Goal: Task Accomplishment & Management: Manage account settings

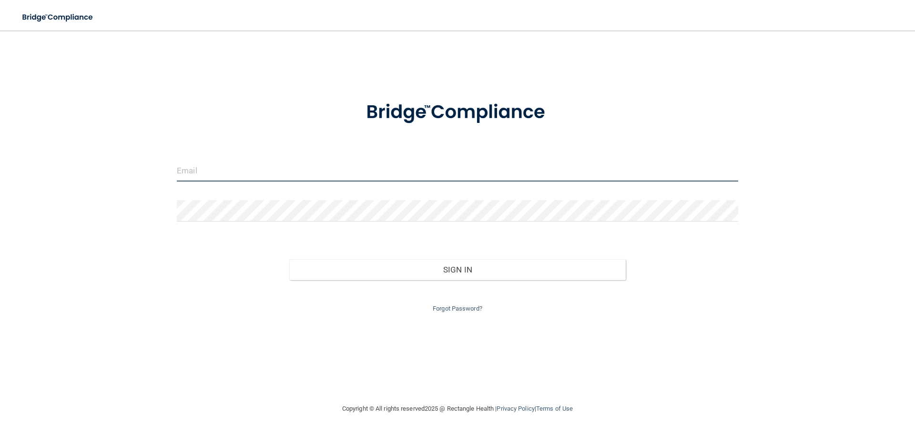
click at [199, 174] on input "email" at bounding box center [458, 170] width 562 height 21
type input "[EMAIL_ADDRESS][DOMAIN_NAME]"
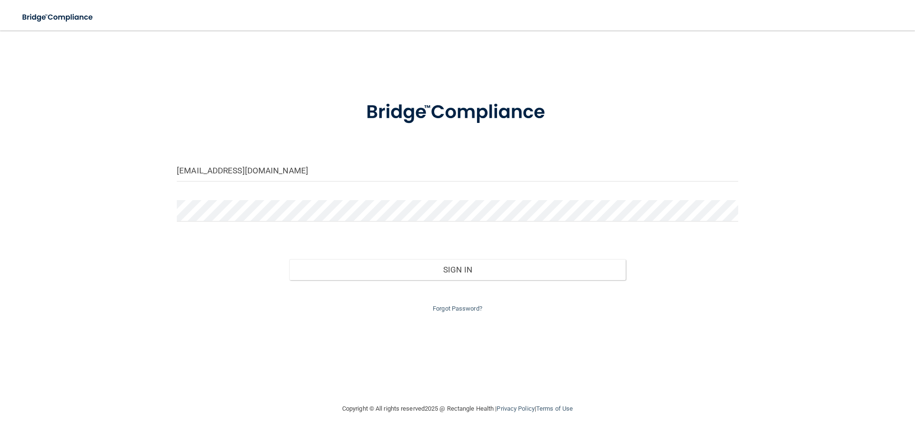
click at [214, 223] on div at bounding box center [458, 214] width 576 height 29
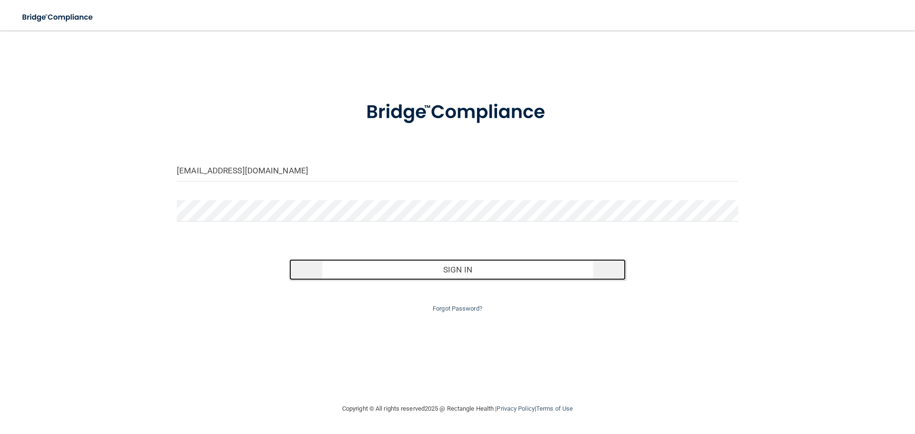
click at [488, 272] on button "Sign In" at bounding box center [457, 269] width 337 height 21
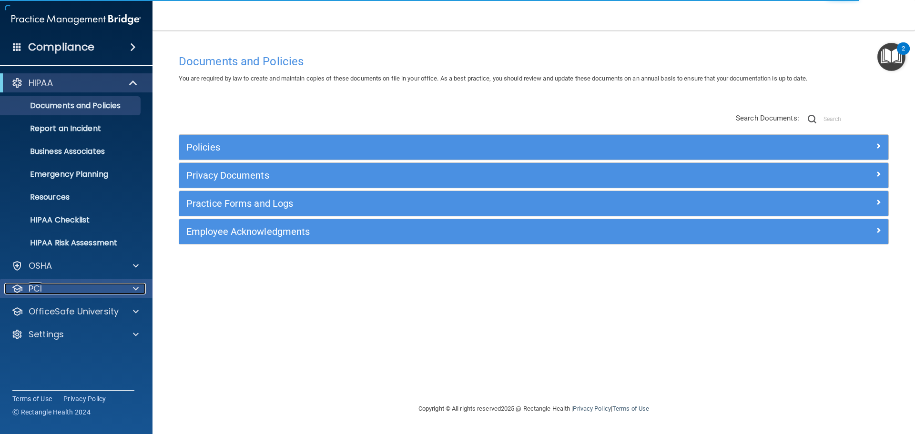
click at [89, 294] on div "PCI" at bounding box center [63, 288] width 118 height 11
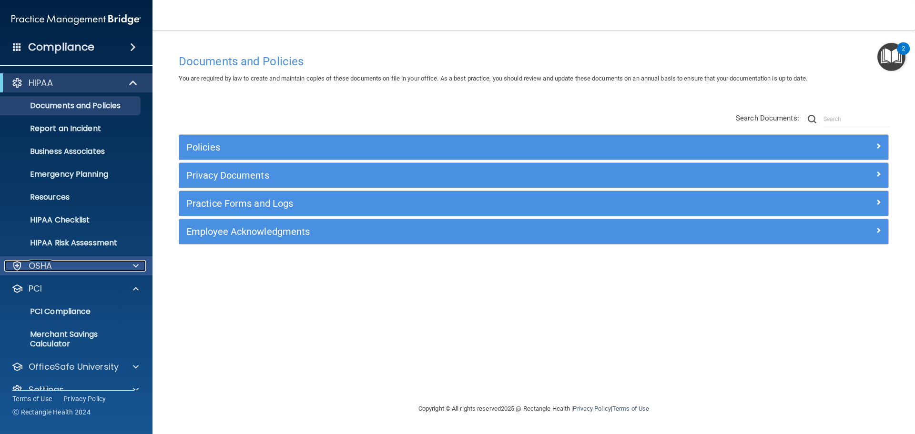
click at [120, 266] on div "OSHA" at bounding box center [63, 265] width 118 height 11
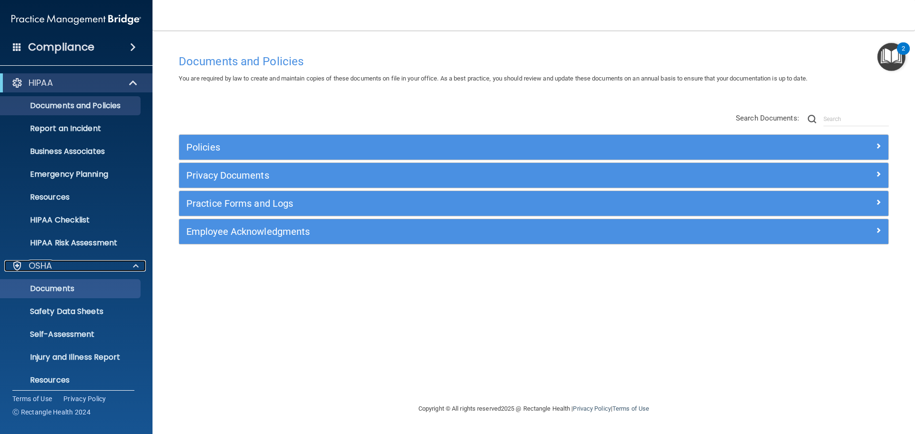
scroll to position [131, 0]
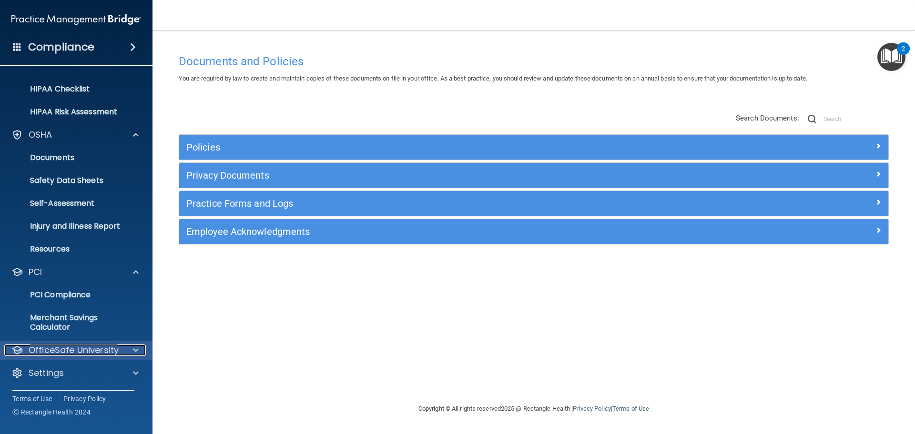
click at [91, 351] on p "OfficeSafe University" at bounding box center [74, 350] width 90 height 11
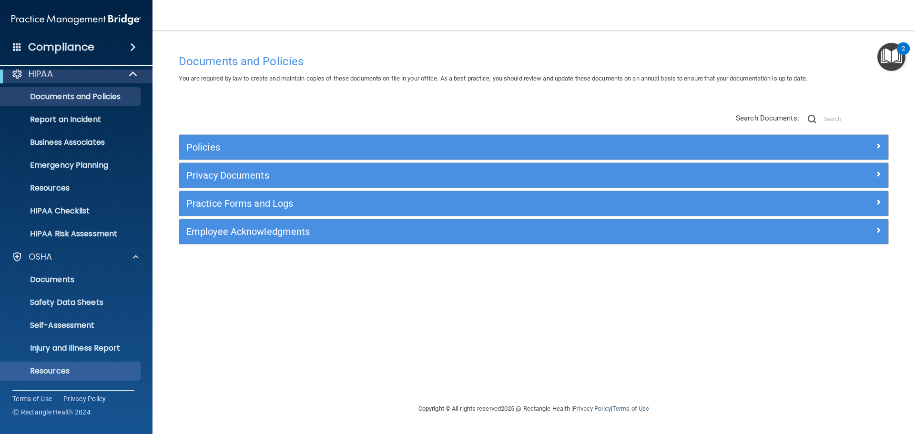
scroll to position [0, 0]
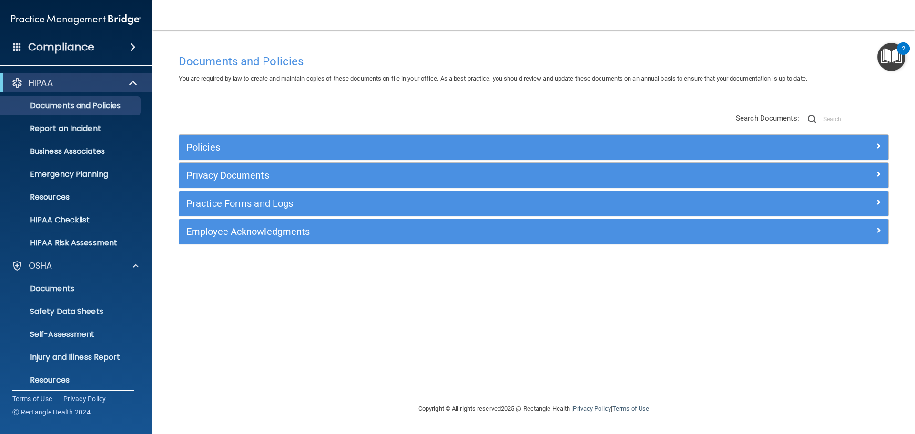
click at [133, 45] on span at bounding box center [133, 46] width 6 height 11
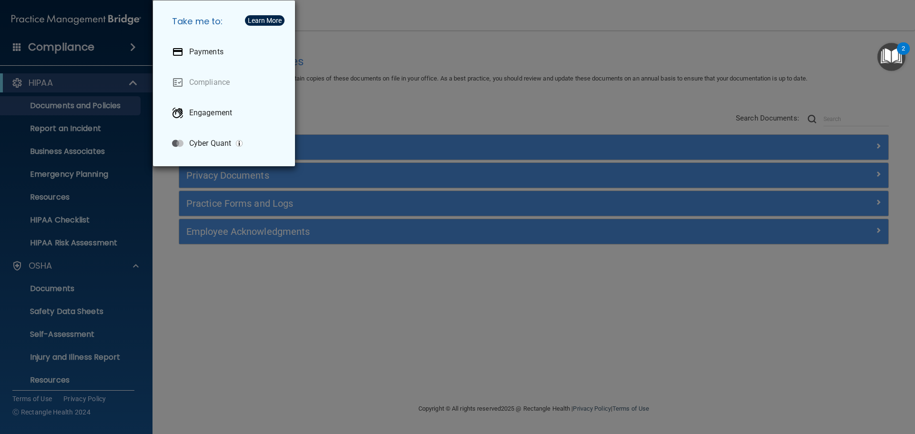
click at [133, 45] on div "Take me to: Payments Compliance Engagement Cyber Quant" at bounding box center [457, 217] width 915 height 434
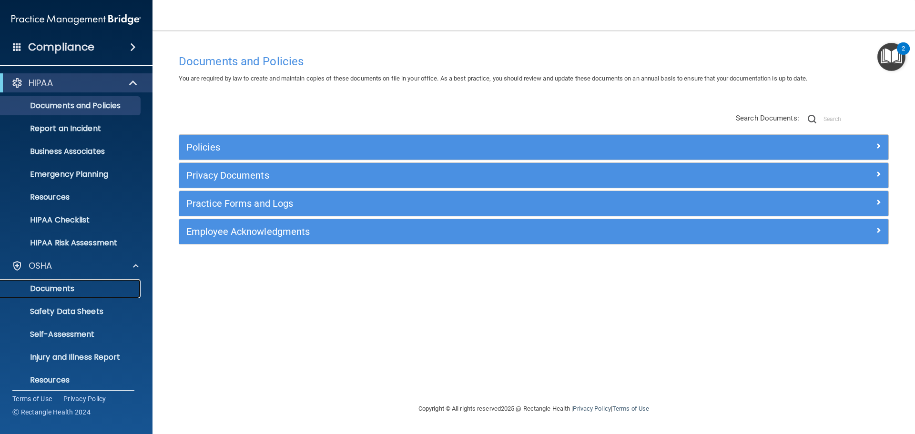
click at [65, 292] on p "Documents" at bounding box center [71, 289] width 130 height 10
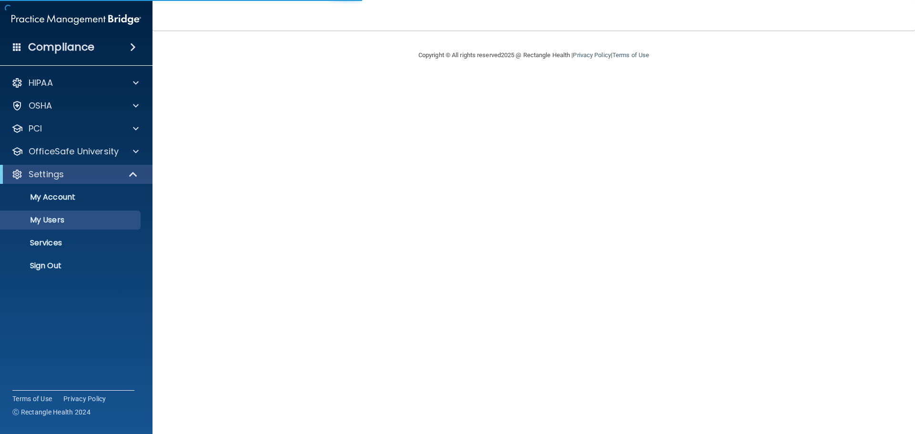
select select "20"
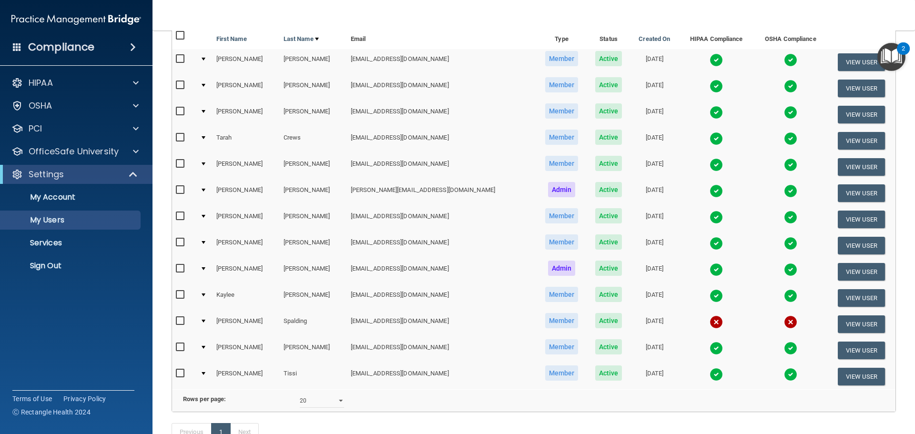
scroll to position [76, 0]
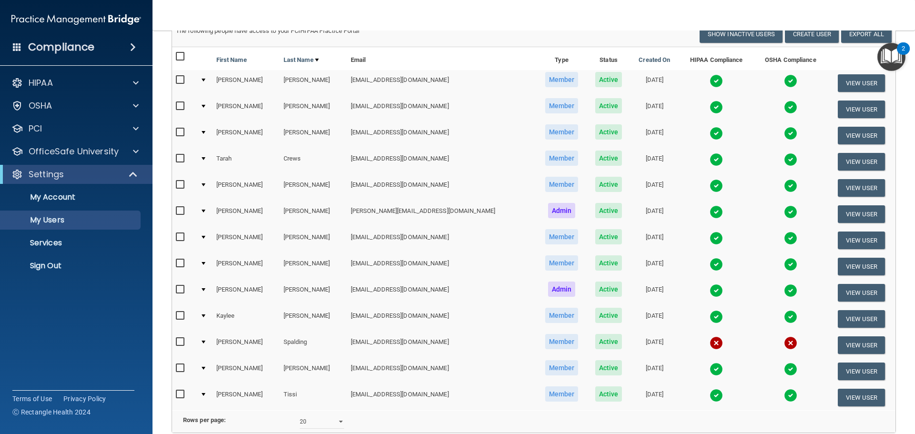
click at [204, 393] on td at bounding box center [204, 398] width 16 height 26
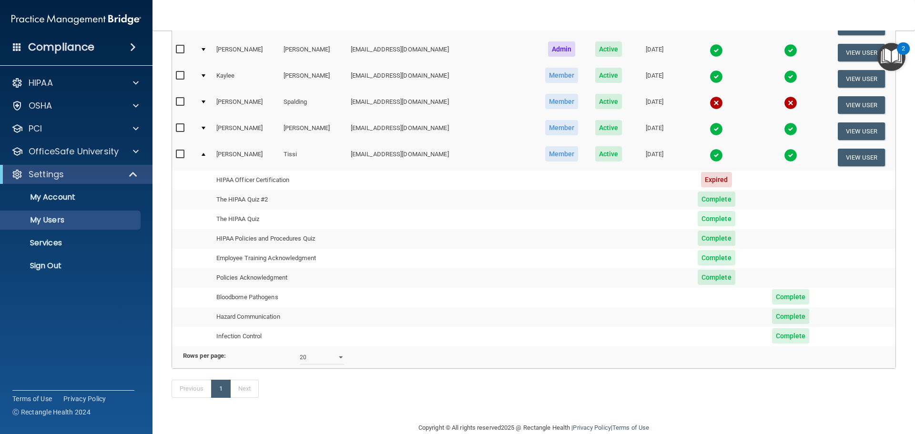
scroll to position [299, 0]
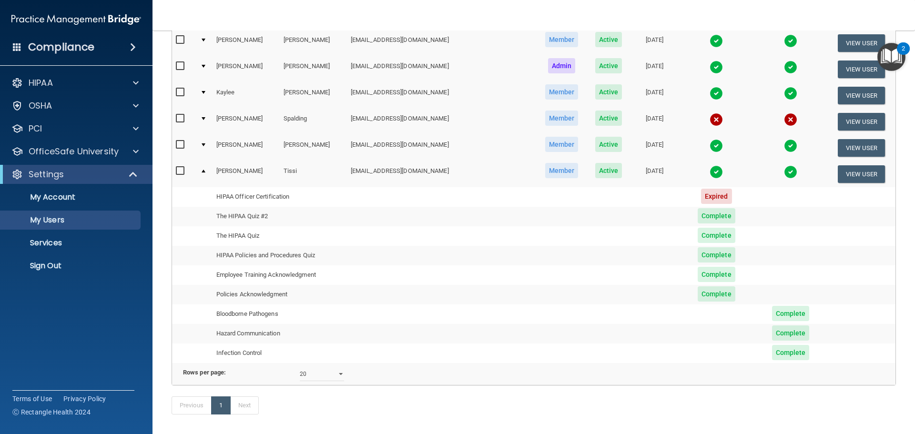
click at [209, 172] on td at bounding box center [204, 174] width 16 height 26
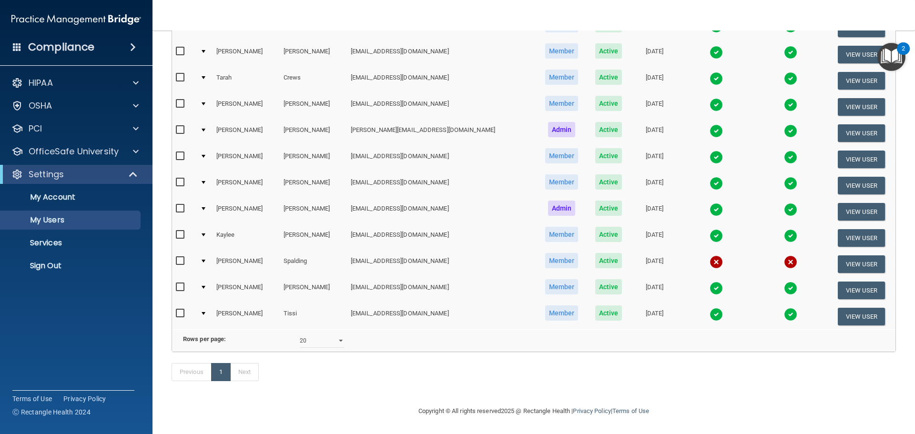
scroll to position [171, 0]
click at [205, 207] on div at bounding box center [204, 208] width 4 height 3
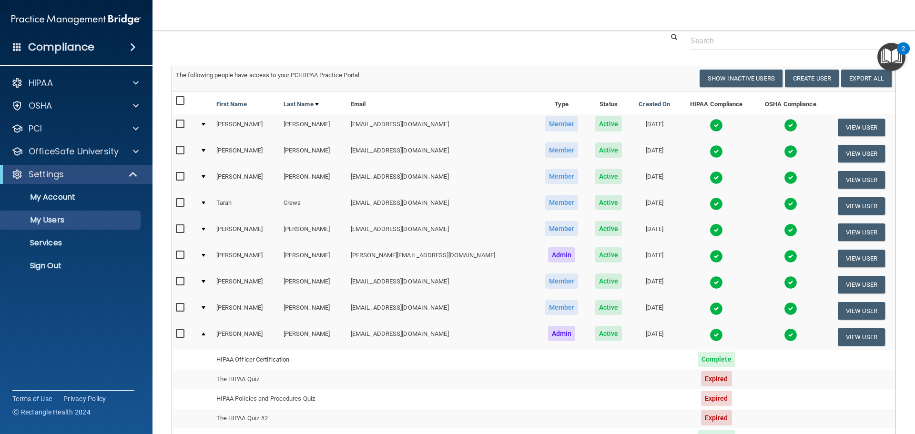
scroll to position [13, 0]
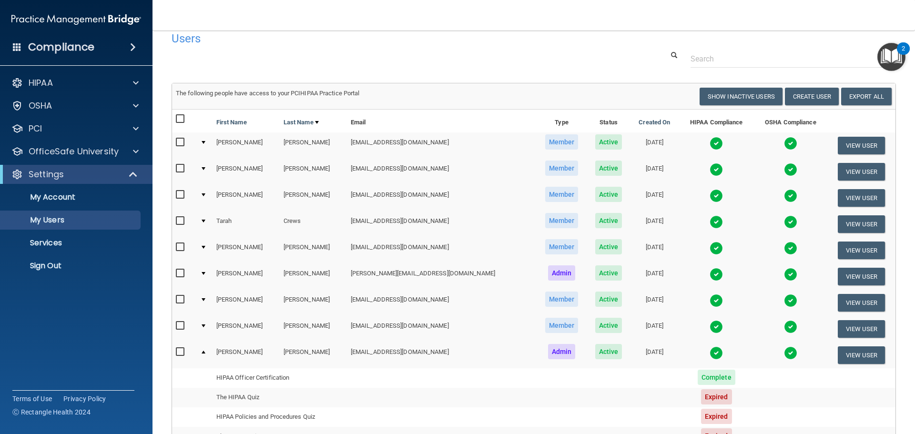
click at [208, 274] on td at bounding box center [204, 277] width 16 height 26
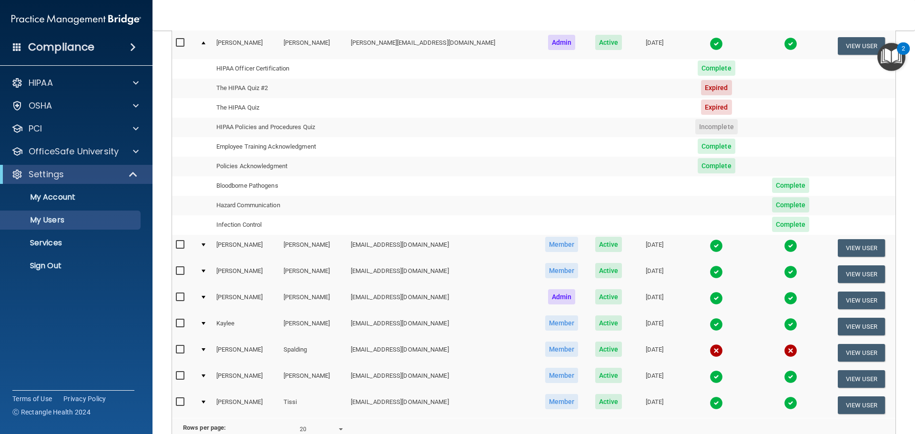
scroll to position [299, 0]
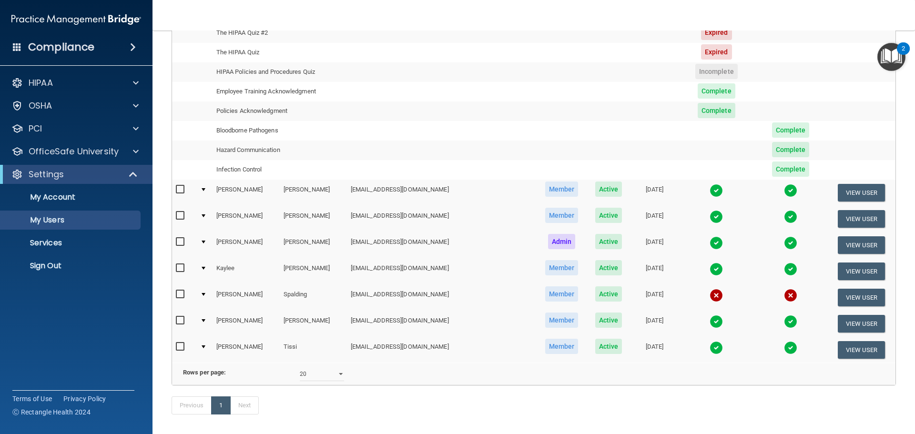
click at [203, 241] on td at bounding box center [204, 245] width 16 height 26
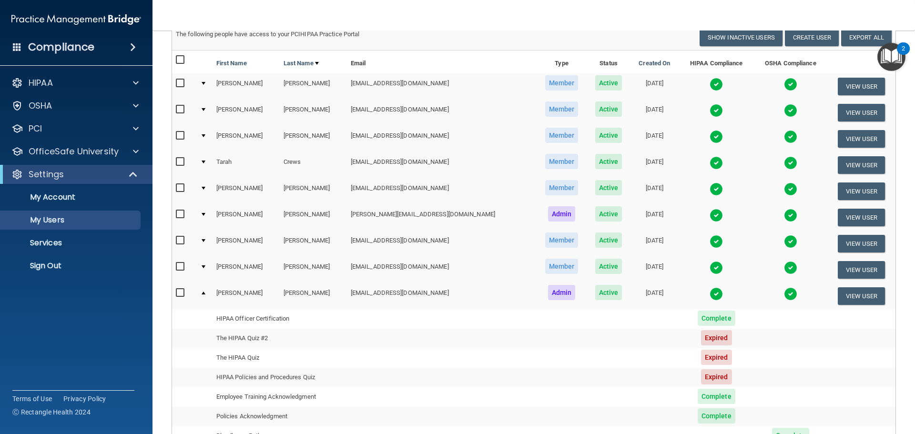
scroll to position [0, 0]
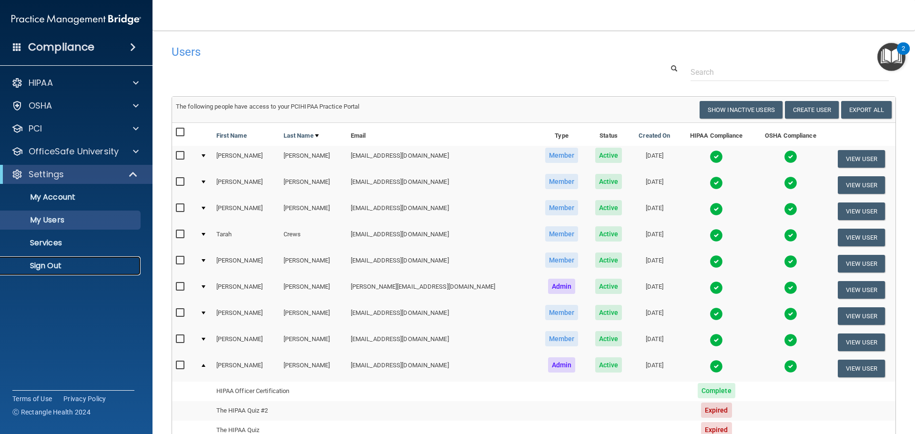
click at [37, 265] on p "Sign Out" at bounding box center [71, 266] width 130 height 10
